Goal: Task Accomplishment & Management: Manage account settings

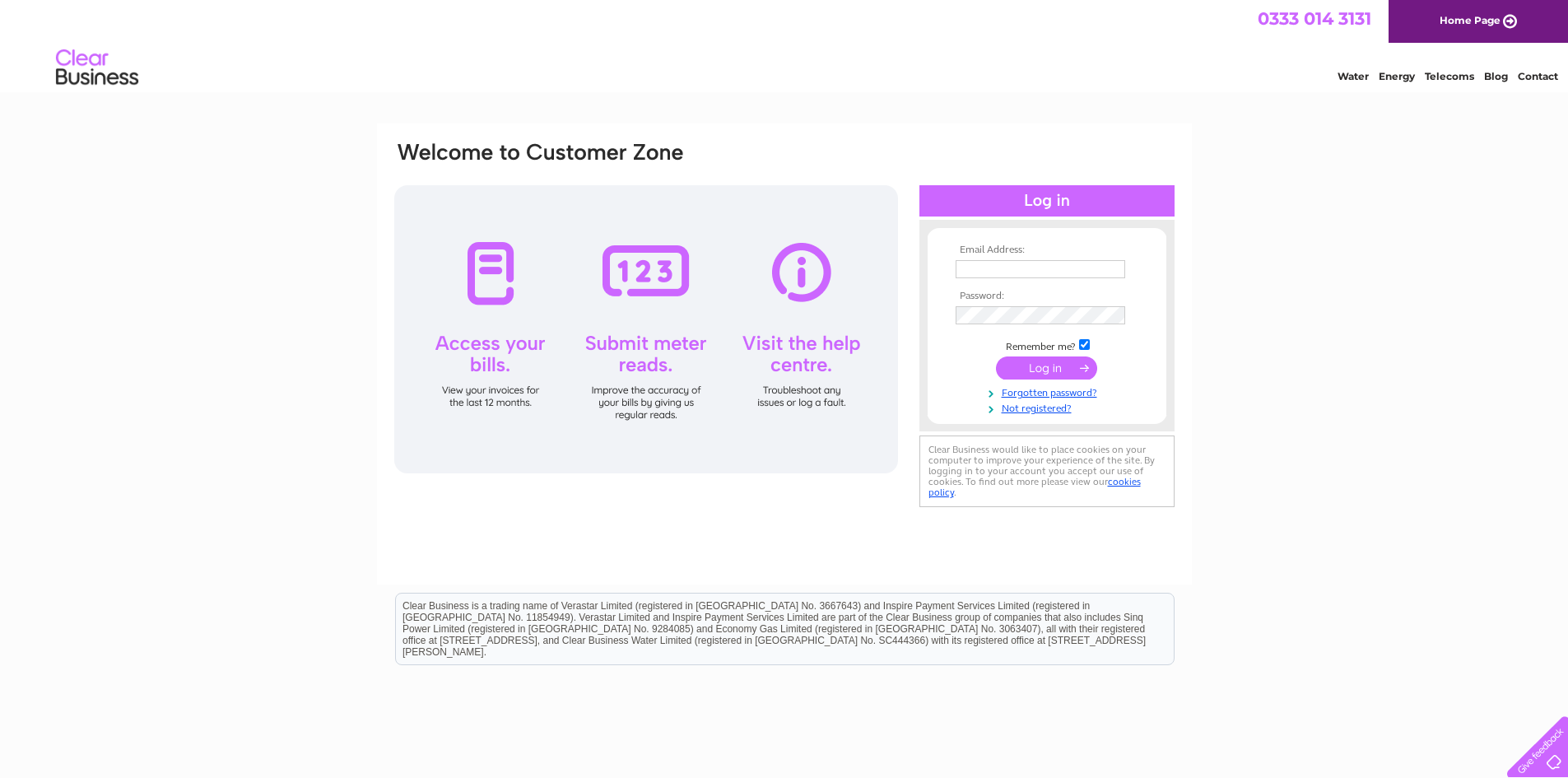
click at [990, 269] on input "text" at bounding box center [1040, 269] width 169 height 19
type input "[EMAIL_ADDRESS][DOMAIN_NAME]"
click at [996, 358] on input "submit" at bounding box center [1047, 369] width 101 height 23
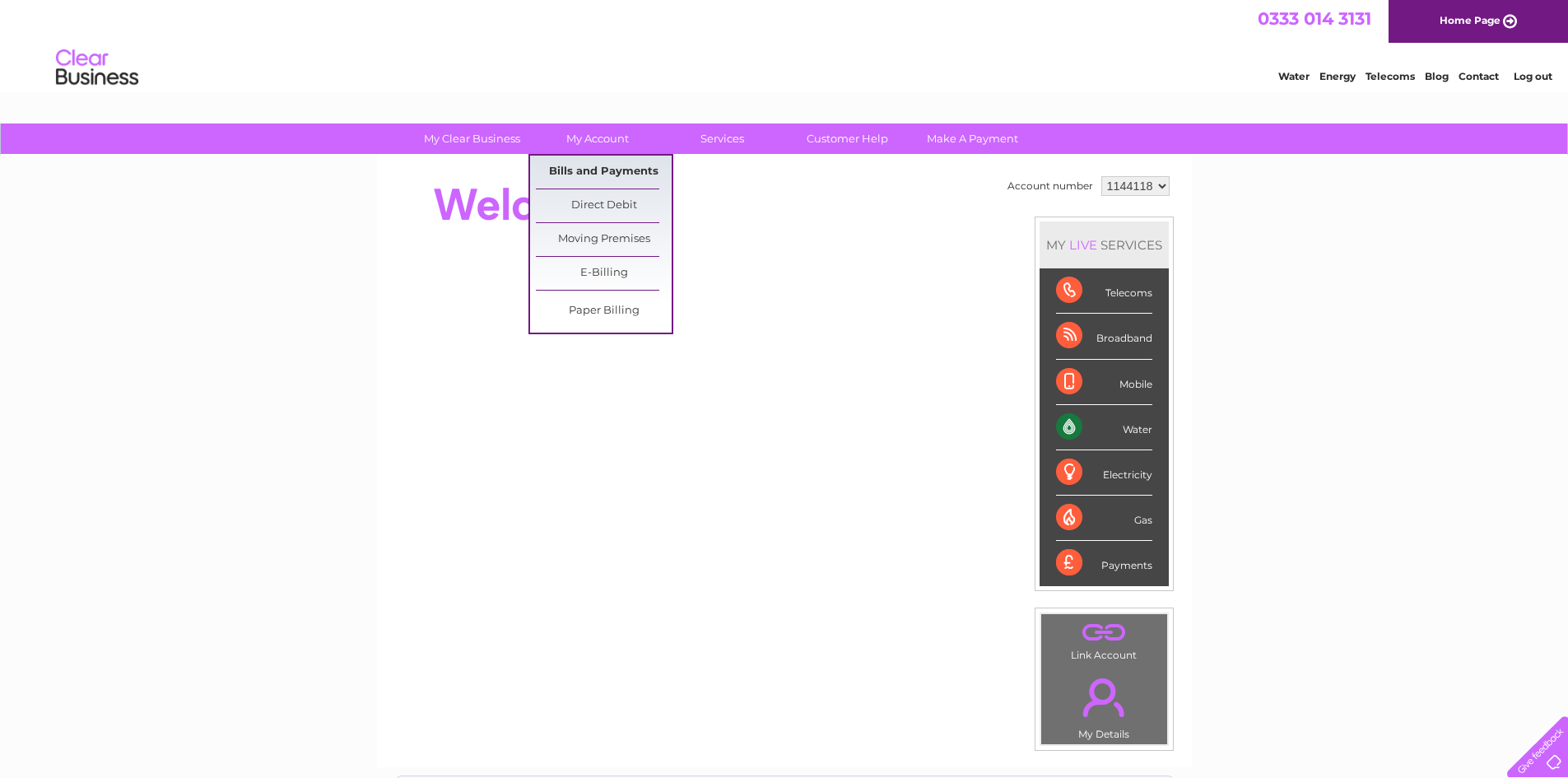
click at [610, 169] on link "Bills and Payments" at bounding box center [603, 172] width 136 height 33
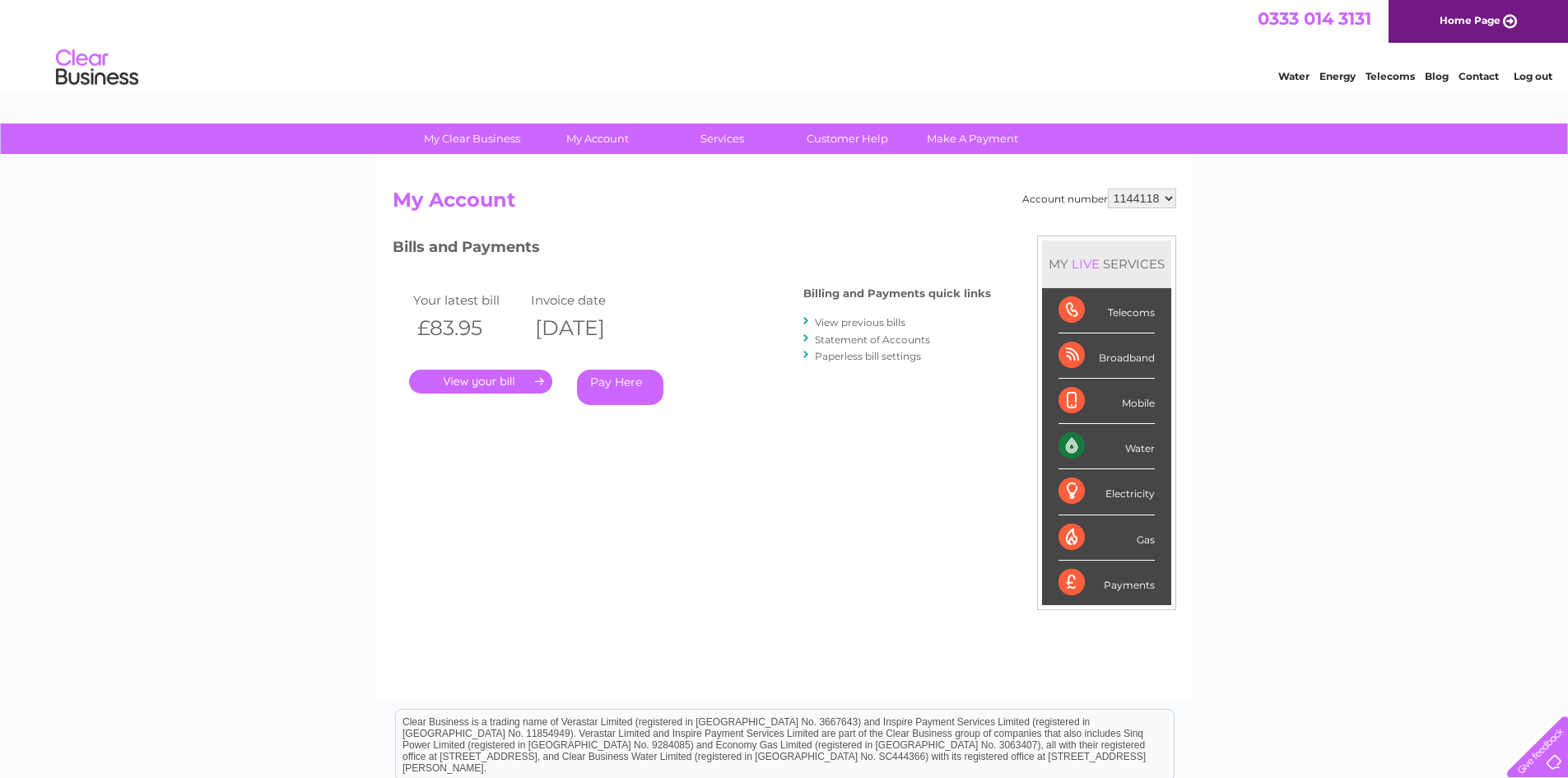
click at [506, 380] on link "." at bounding box center [481, 381] width 143 height 24
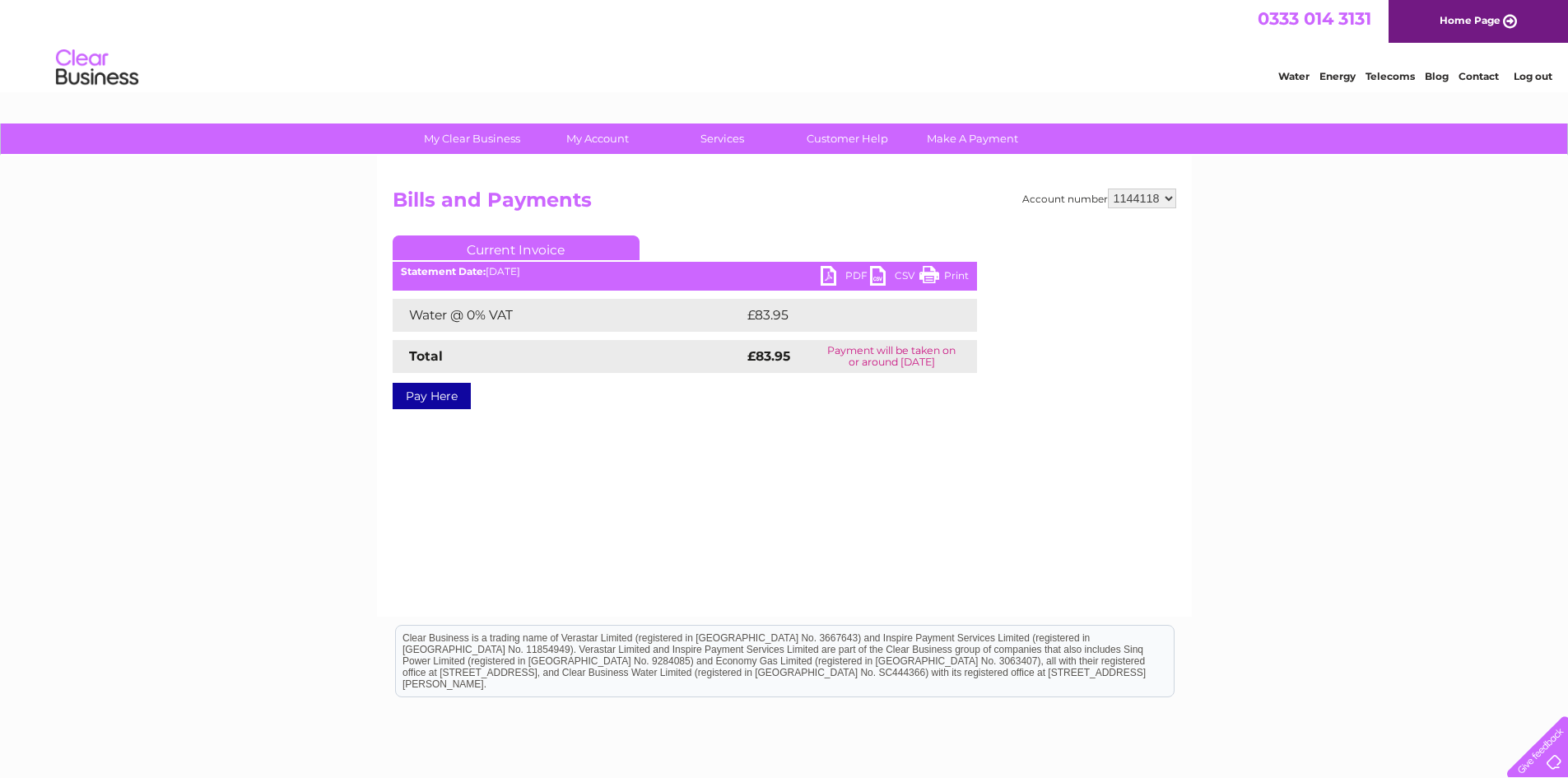
click at [847, 272] on link "PDF" at bounding box center [845, 278] width 50 height 24
drag, startPoint x: 853, startPoint y: 274, endPoint x: 832, endPoint y: 301, distance: 34.2
click at [853, 274] on link "PDF" at bounding box center [845, 278] width 50 height 24
